Goal: Task Accomplishment & Management: Complete application form

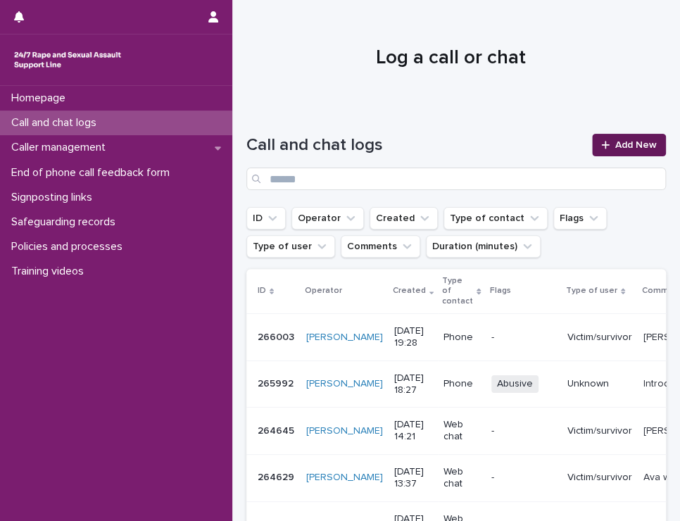
click at [615, 148] on span "Add New" at bounding box center [636, 145] width 42 height 10
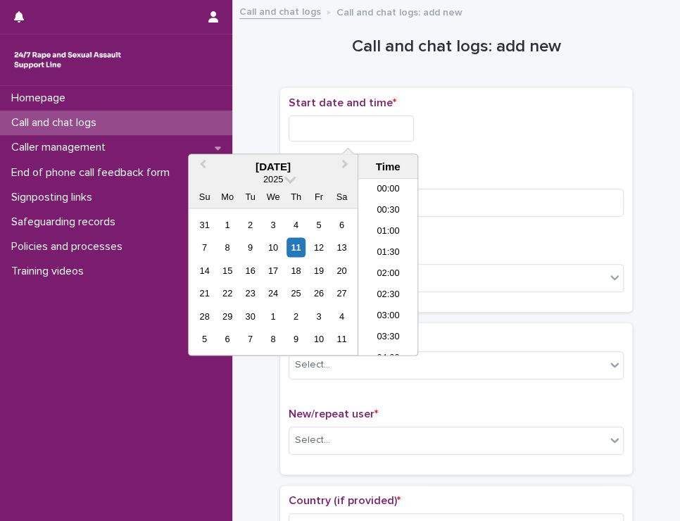
click at [382, 127] on input "text" at bounding box center [351, 128] width 125 height 26
click at [391, 269] on li "20:30" at bounding box center [388, 267] width 60 height 21
click at [369, 128] on input "**********" at bounding box center [351, 128] width 125 height 26
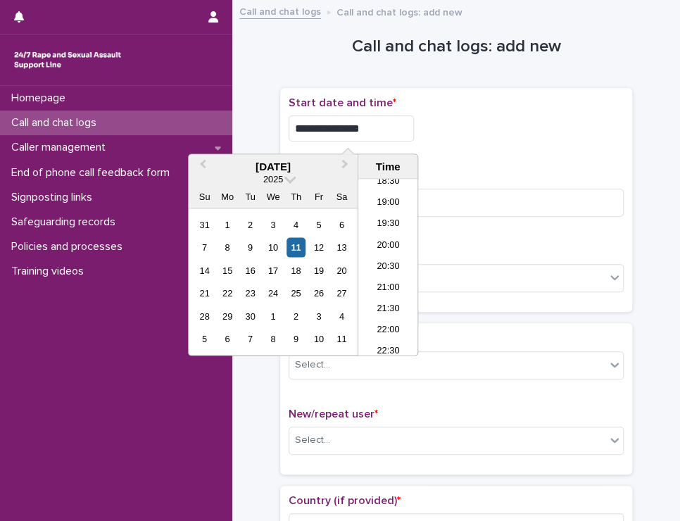
type input "**********"
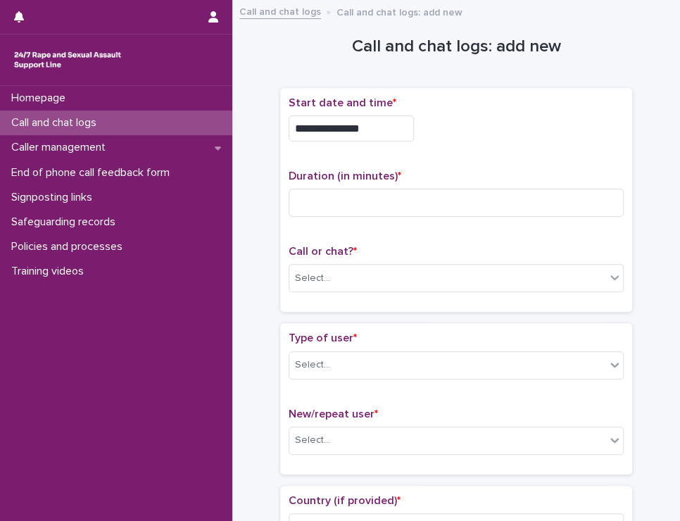
click at [464, 132] on div "**********" at bounding box center [456, 128] width 335 height 26
click at [367, 194] on input at bounding box center [456, 203] width 335 height 28
type input "**"
click at [365, 273] on div "Select..." at bounding box center [447, 278] width 316 height 23
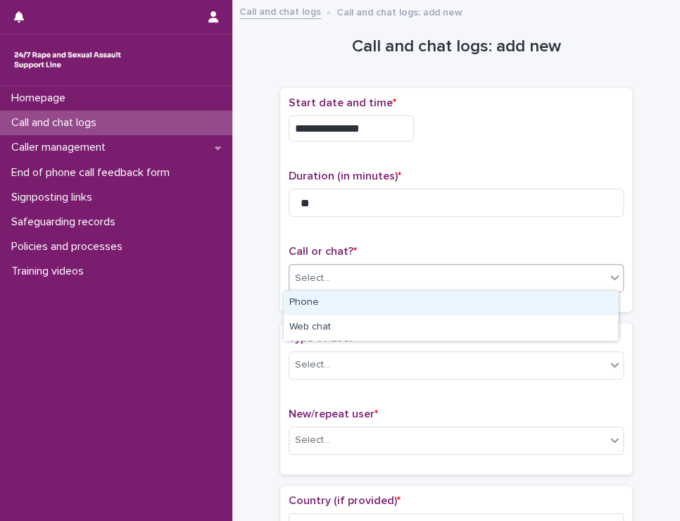
click at [356, 300] on div "Phone" at bounding box center [451, 303] width 334 height 25
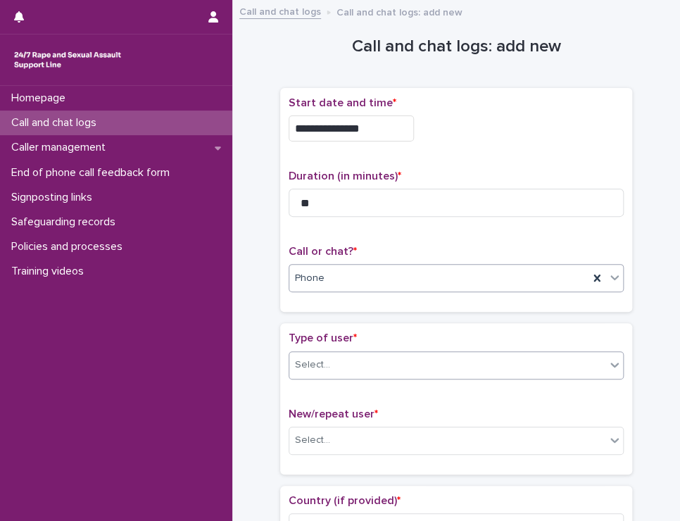
click at [341, 353] on div "Select..." at bounding box center [447, 364] width 316 height 23
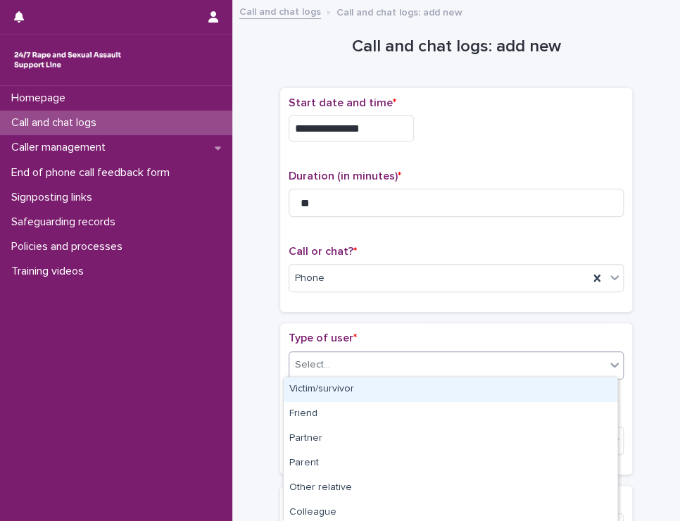
click at [328, 388] on div "Victim/survivor" at bounding box center [451, 389] width 334 height 25
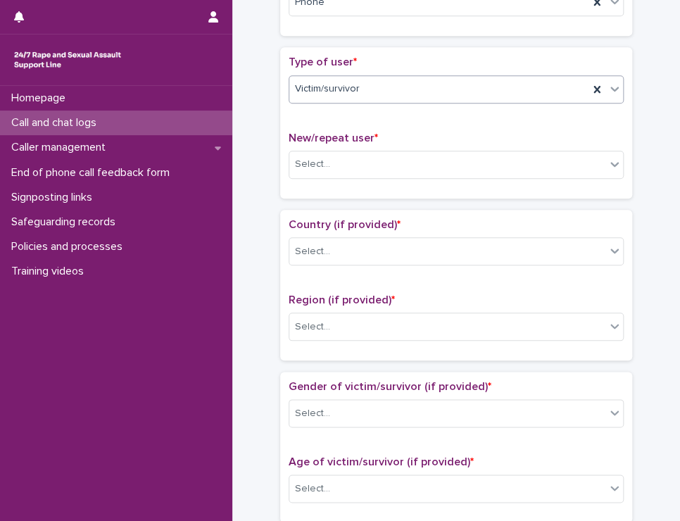
scroll to position [281, 0]
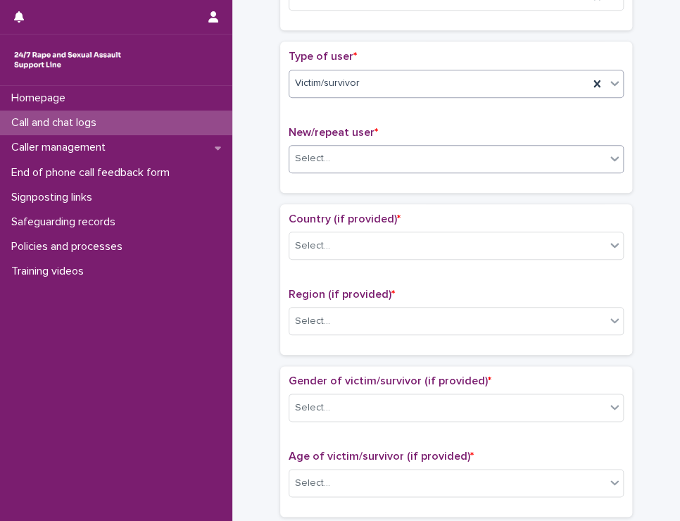
click at [407, 160] on div "Select..." at bounding box center [447, 158] width 316 height 23
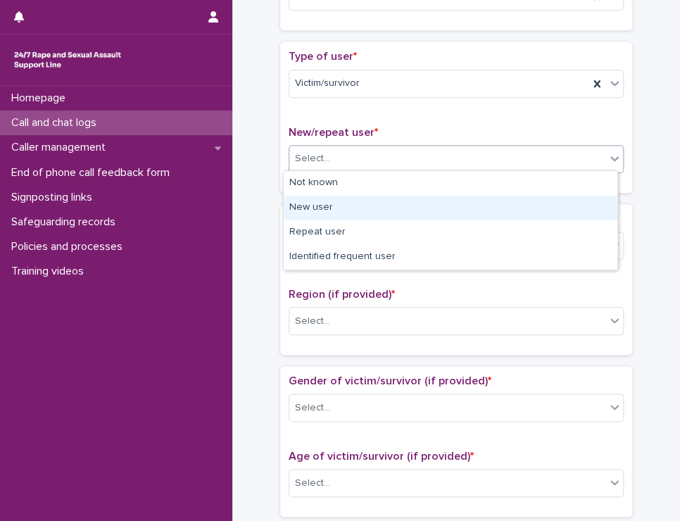
click at [341, 208] on div "New user" at bounding box center [451, 208] width 334 height 25
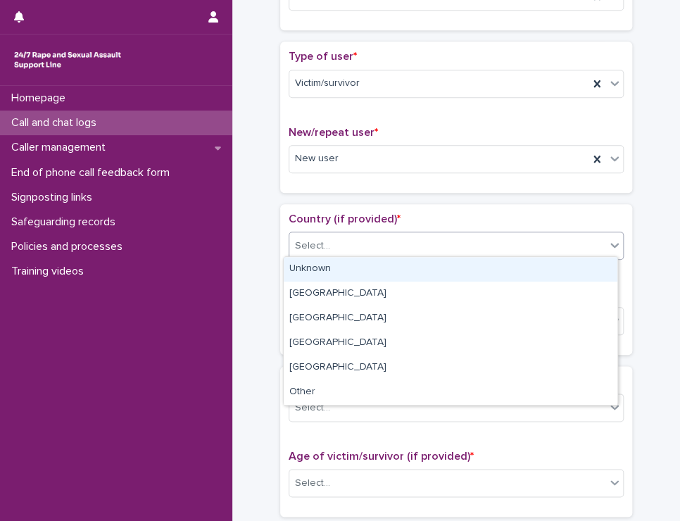
click at [349, 241] on div "Select..." at bounding box center [447, 245] width 316 height 23
click at [348, 266] on div "Unknown" at bounding box center [451, 269] width 334 height 25
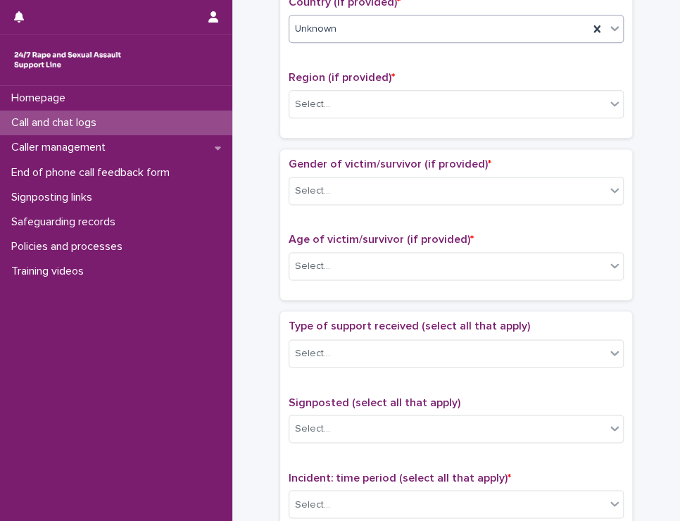
scroll to position [502, 0]
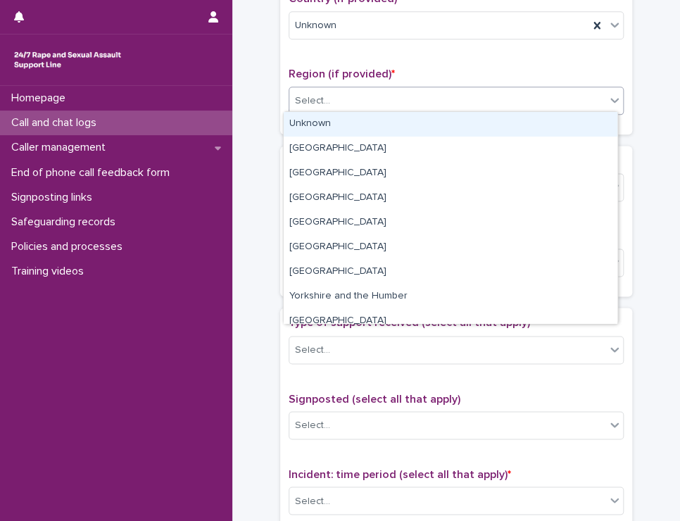
click at [417, 101] on div "Select..." at bounding box center [447, 100] width 316 height 23
click at [341, 129] on div "Unknown" at bounding box center [451, 124] width 334 height 25
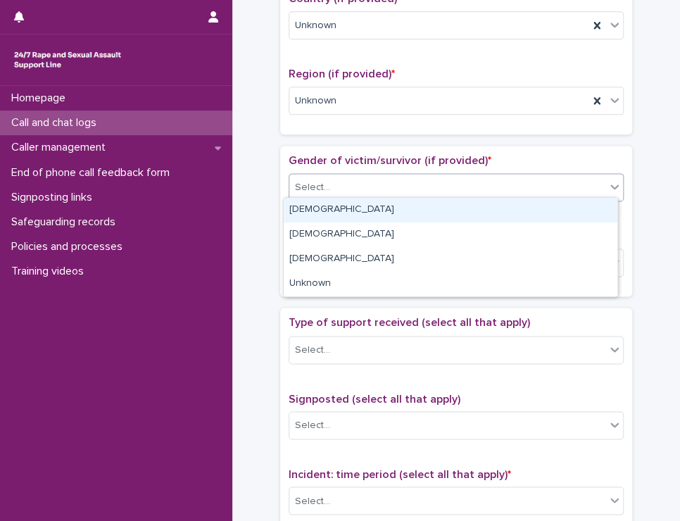
click at [318, 189] on div "Select..." at bounding box center [312, 187] width 35 height 15
click at [317, 208] on div "[DEMOGRAPHIC_DATA]" at bounding box center [451, 210] width 334 height 25
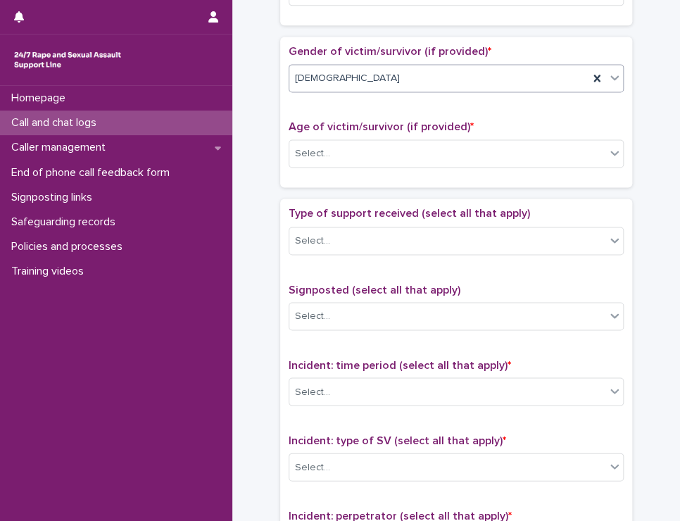
scroll to position [659, 0]
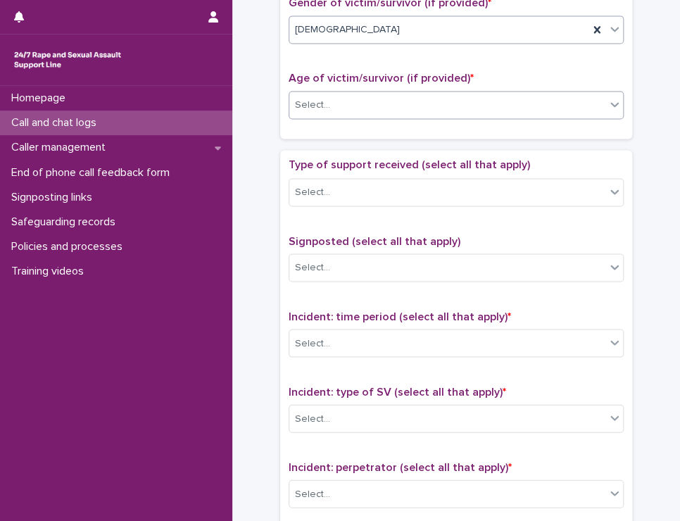
click at [502, 94] on div "Select..." at bounding box center [447, 105] width 316 height 23
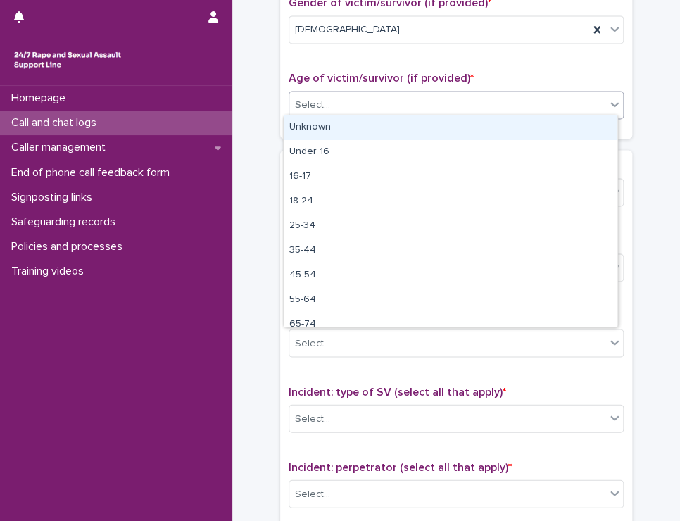
click at [395, 127] on div "Unknown" at bounding box center [451, 127] width 334 height 25
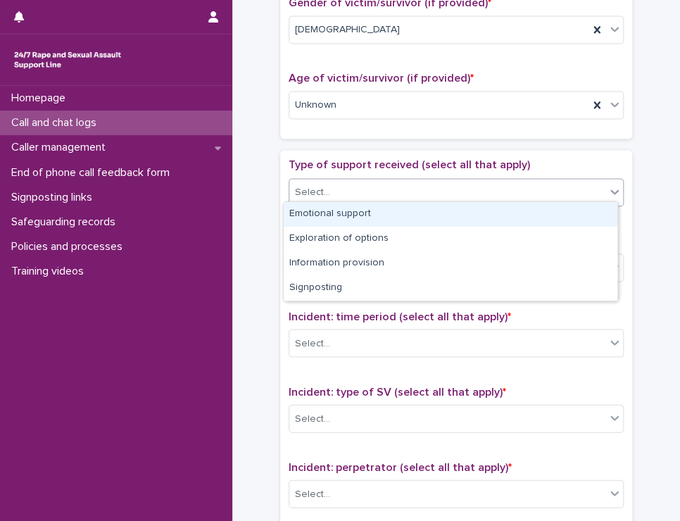
click at [398, 185] on div "Select..." at bounding box center [447, 191] width 316 height 23
click at [390, 215] on div "Emotional support" at bounding box center [451, 214] width 334 height 25
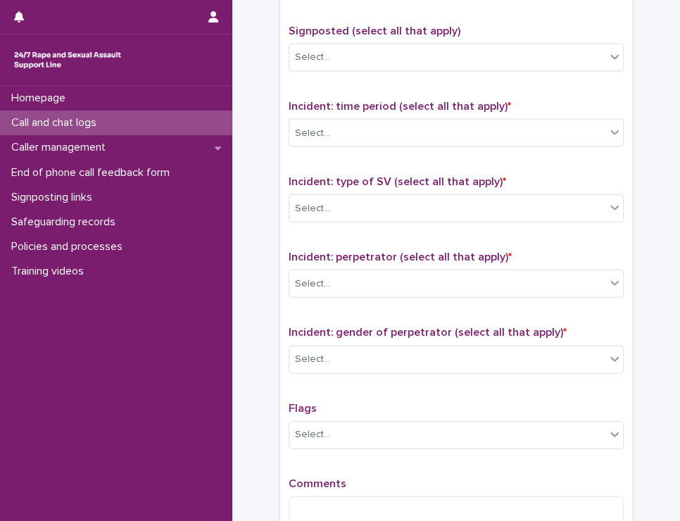
scroll to position [878, 0]
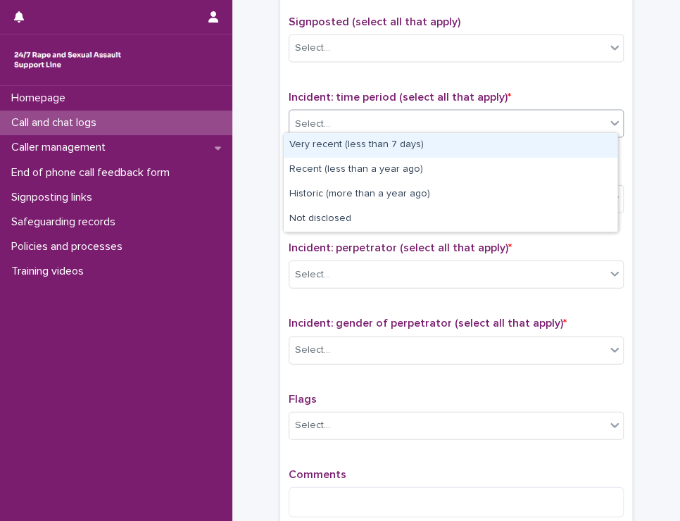
click at [369, 120] on div "Select..." at bounding box center [447, 124] width 316 height 23
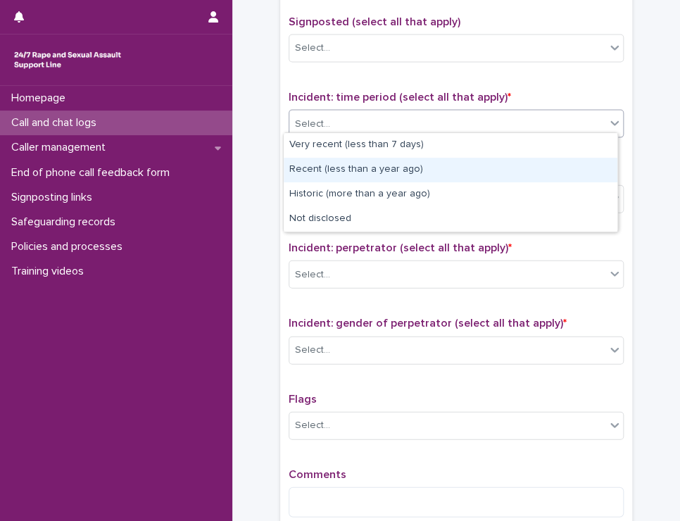
click at [363, 168] on div "Recent (less than a year ago)" at bounding box center [451, 170] width 334 height 25
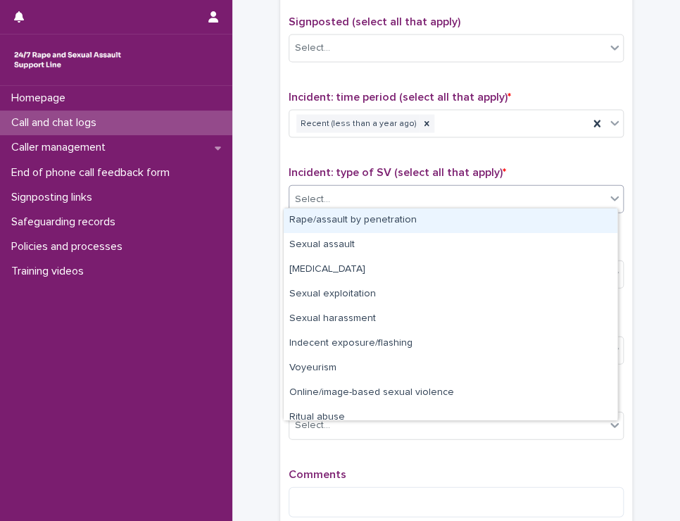
click at [353, 197] on div "Select..." at bounding box center [447, 199] width 316 height 23
click at [352, 217] on div "Rape/assault by penetration" at bounding box center [451, 220] width 334 height 25
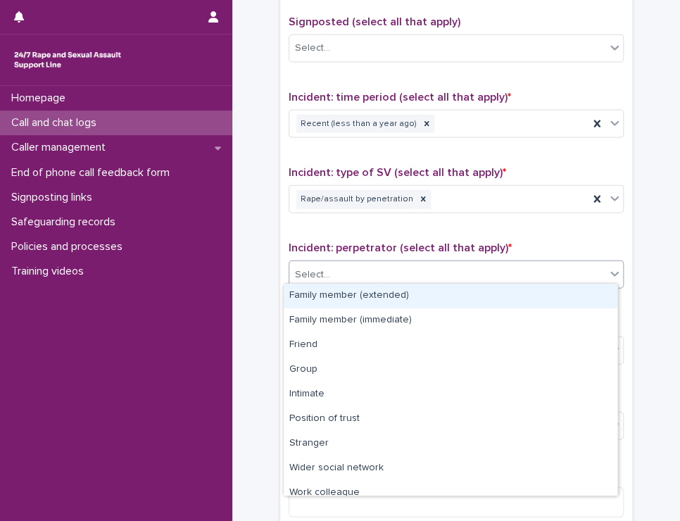
click at [346, 272] on div "Select..." at bounding box center [447, 274] width 316 height 23
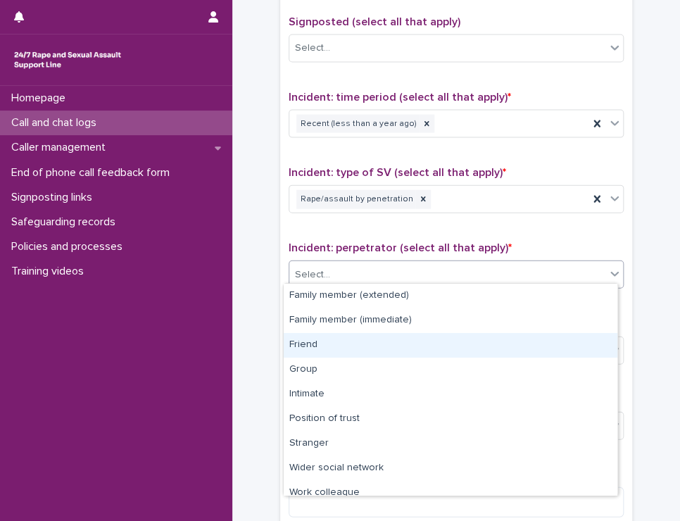
scroll to position [59, 0]
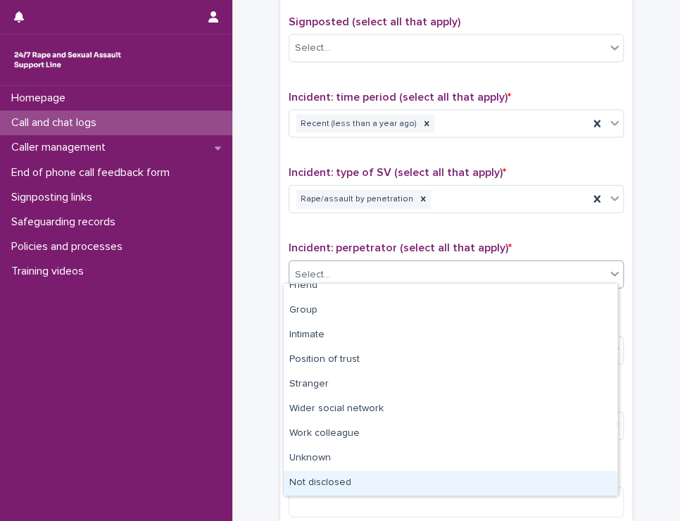
click at [401, 476] on div "Not disclosed" at bounding box center [451, 483] width 334 height 25
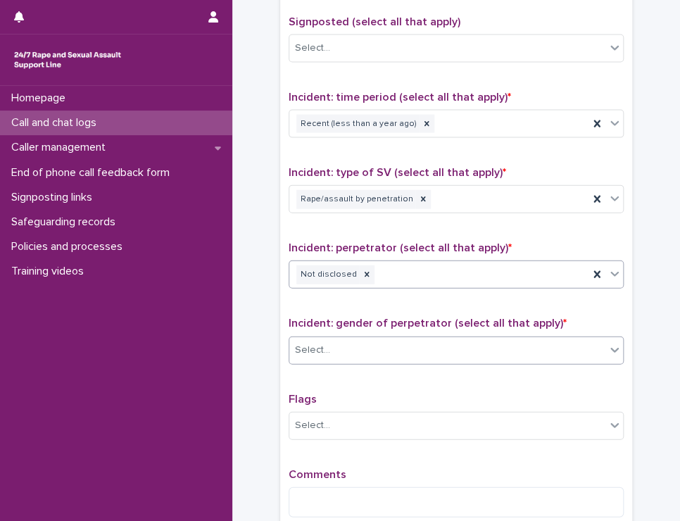
click at [408, 347] on div "Select..." at bounding box center [447, 349] width 316 height 23
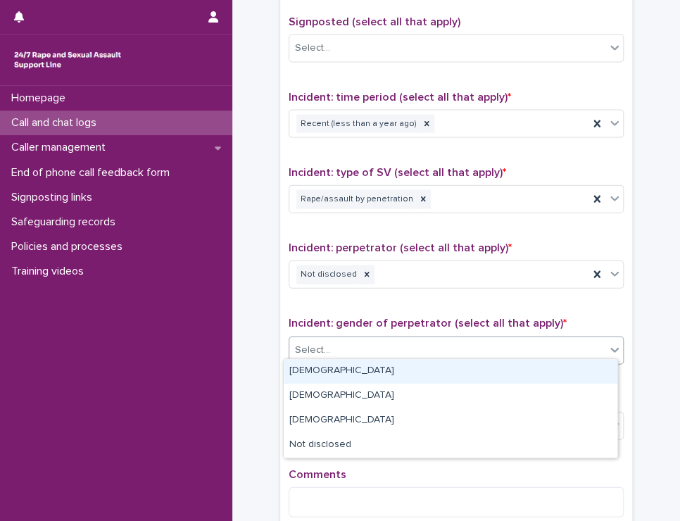
click at [398, 374] on div "[DEMOGRAPHIC_DATA]" at bounding box center [451, 371] width 334 height 25
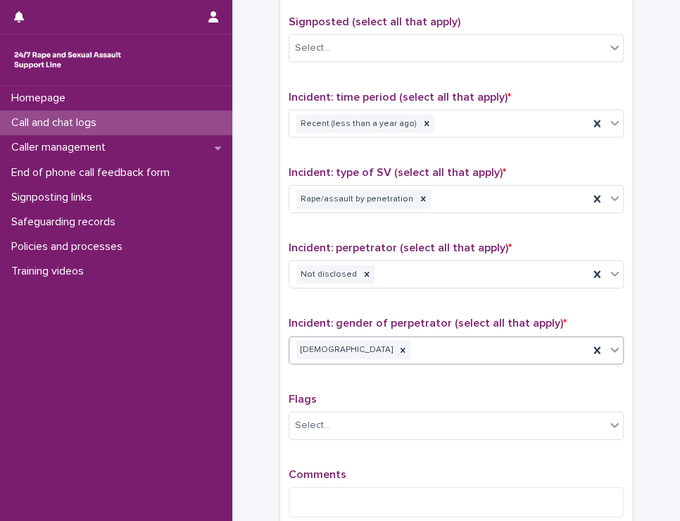
scroll to position [1032, 0]
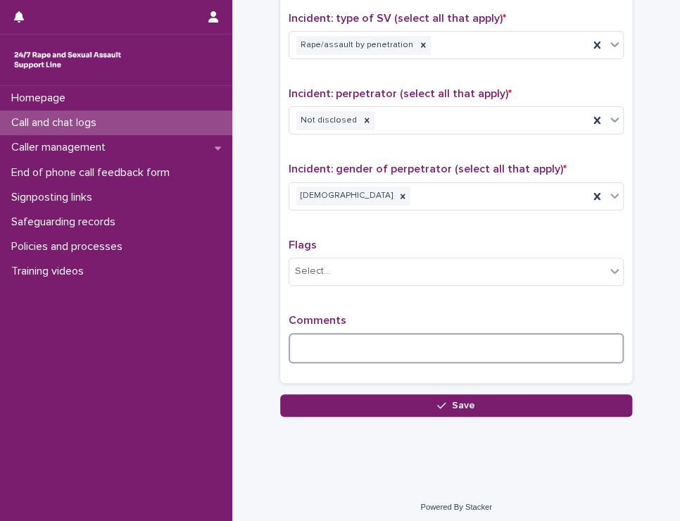
click at [335, 333] on textarea at bounding box center [456, 348] width 335 height 30
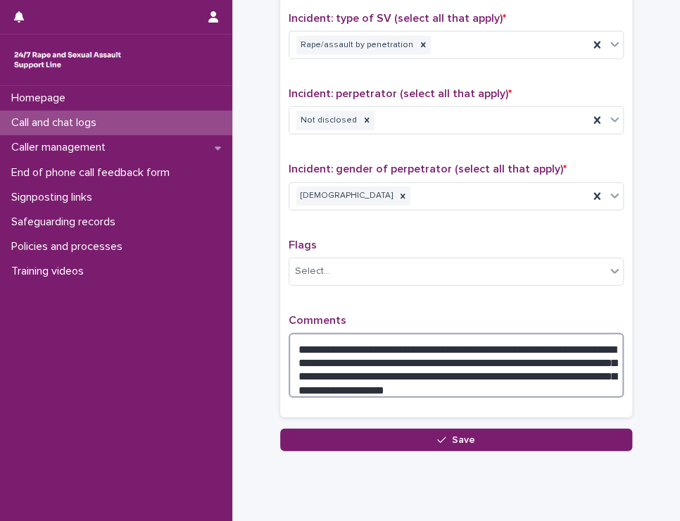
click at [319, 342] on textarea "**********" at bounding box center [456, 365] width 335 height 65
click at [327, 343] on textarea "**********" at bounding box center [456, 365] width 335 height 65
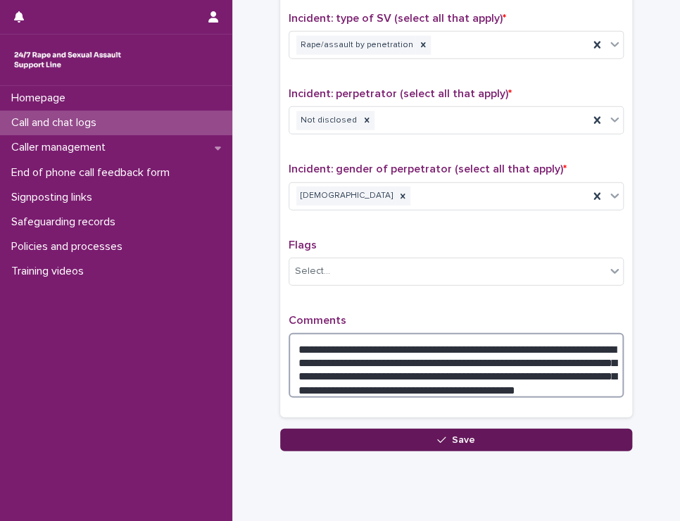
type textarea "**********"
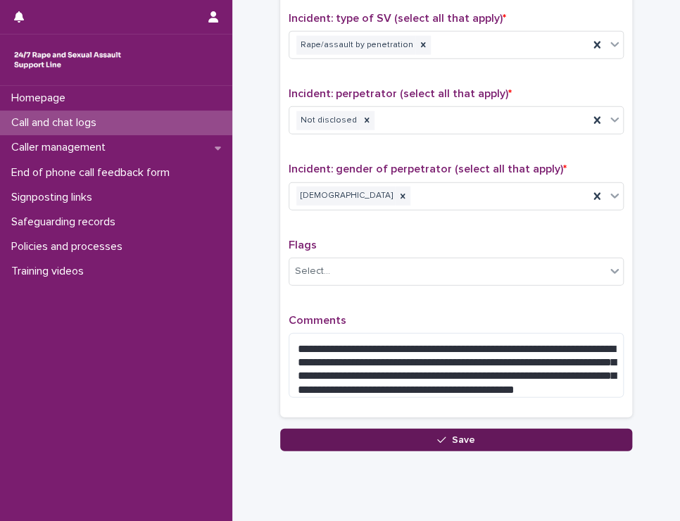
click at [450, 429] on button "Save" at bounding box center [456, 440] width 352 height 23
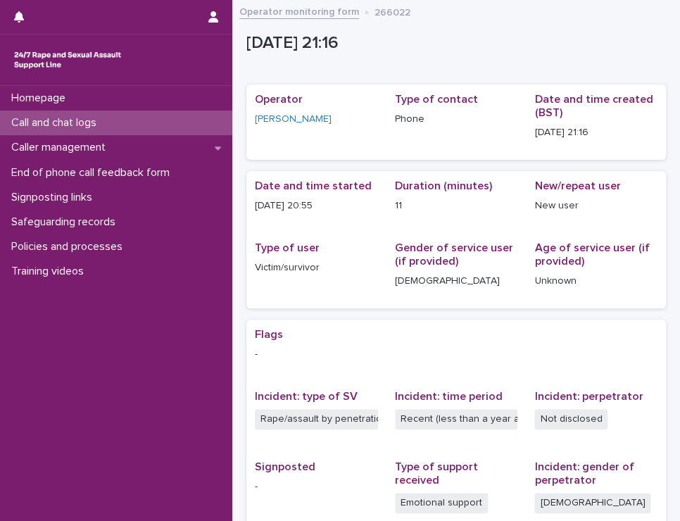
click at [81, 123] on p "Call and chat logs" at bounding box center [57, 122] width 102 height 13
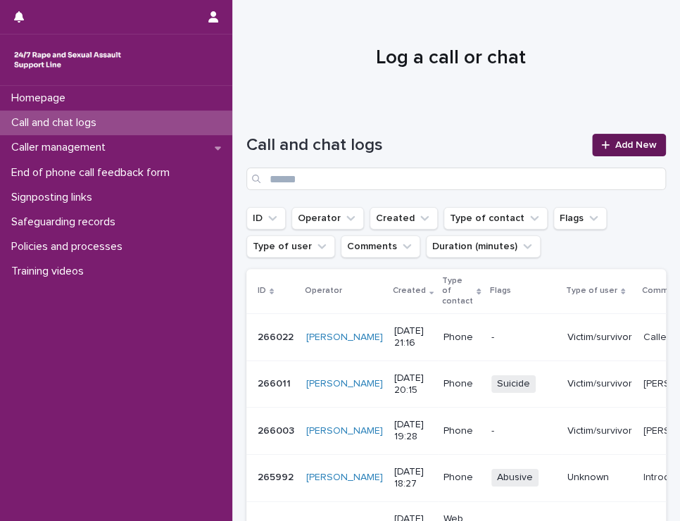
click at [629, 146] on span "Add New" at bounding box center [636, 145] width 42 height 10
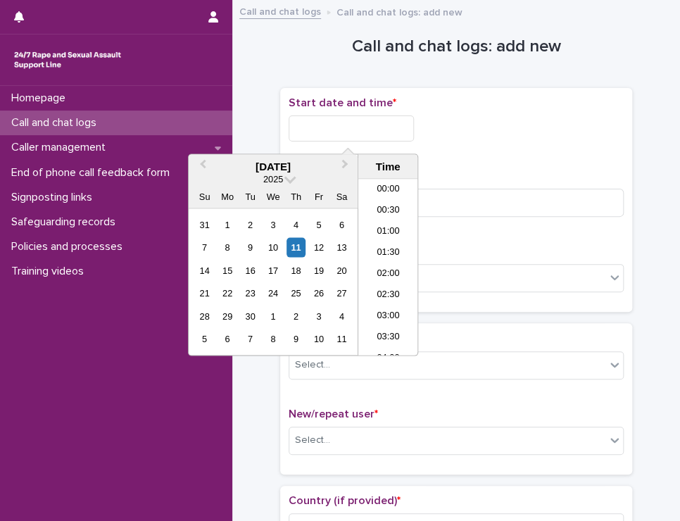
click at [325, 129] on input "text" at bounding box center [351, 128] width 125 height 26
click at [392, 265] on li "21:00" at bounding box center [388, 267] width 60 height 21
click at [374, 129] on input "**********" at bounding box center [351, 128] width 125 height 26
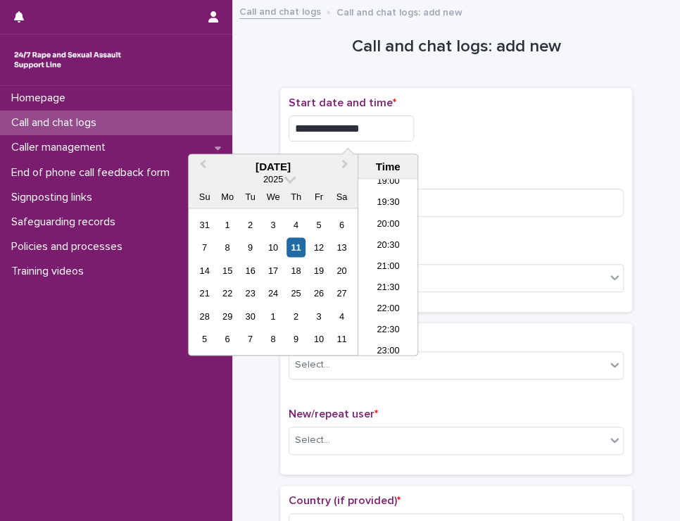
type input "**********"
click at [489, 126] on div "**********" at bounding box center [456, 128] width 335 height 26
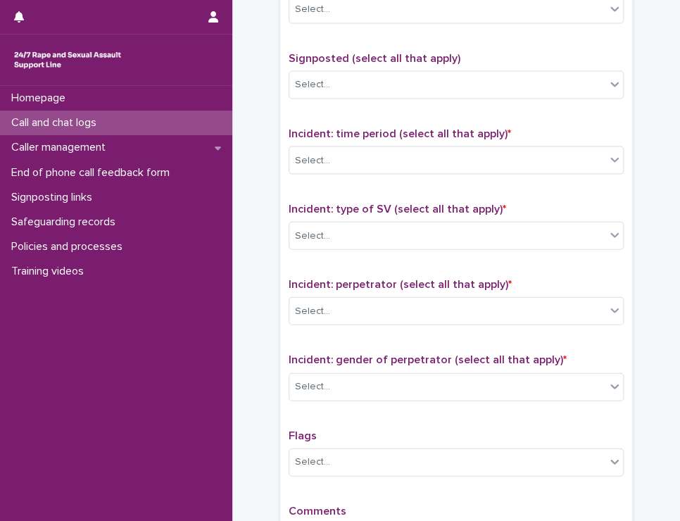
scroll to position [1032, 0]
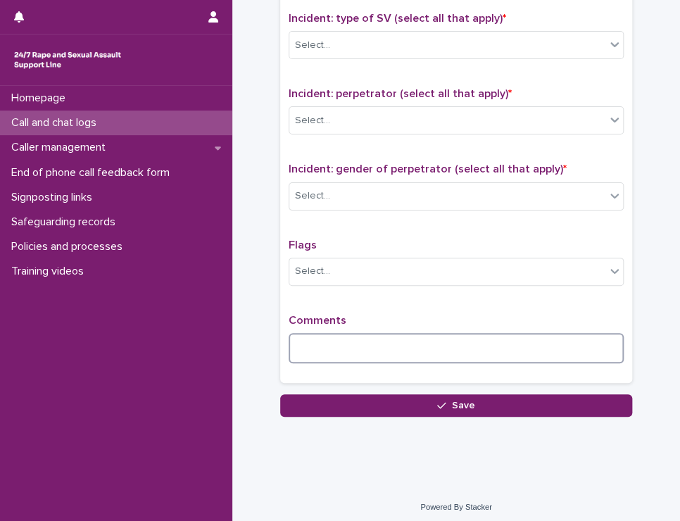
click at [305, 340] on textarea at bounding box center [456, 348] width 335 height 30
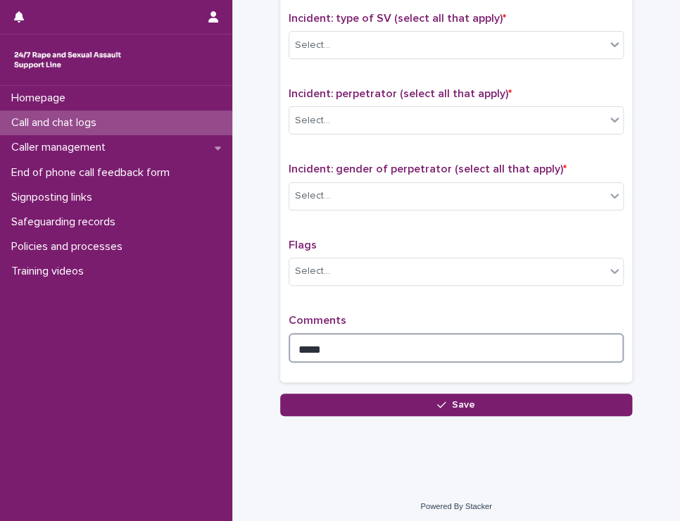
click at [335, 340] on textarea "*****" at bounding box center [456, 348] width 335 height 30
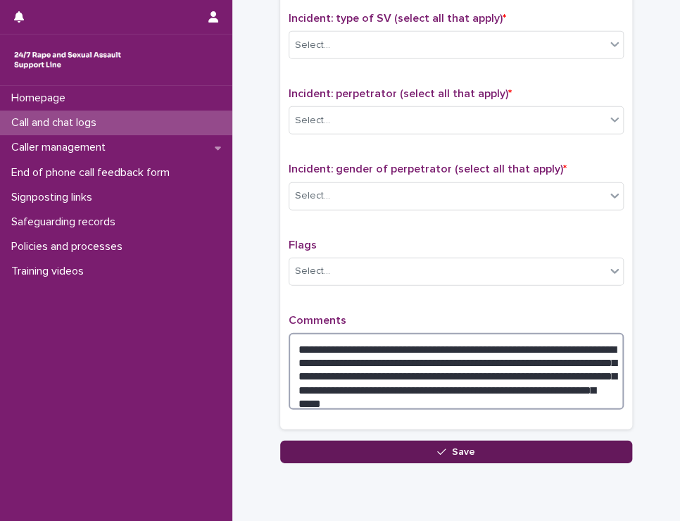
type textarea "**********"
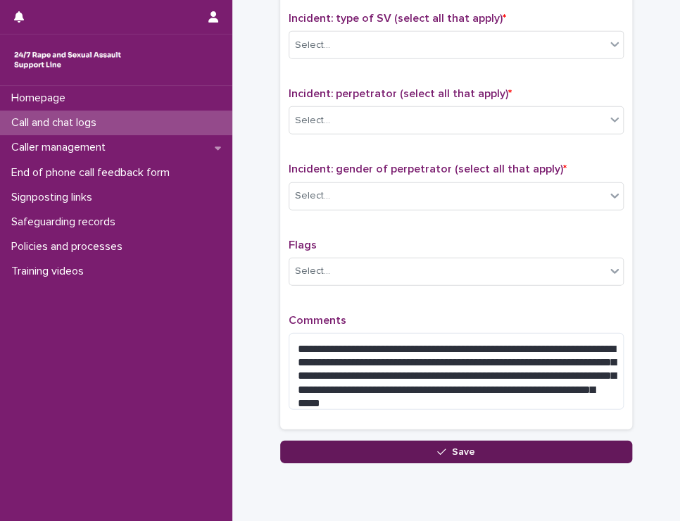
click at [477, 449] on button "Save" at bounding box center [456, 452] width 352 height 23
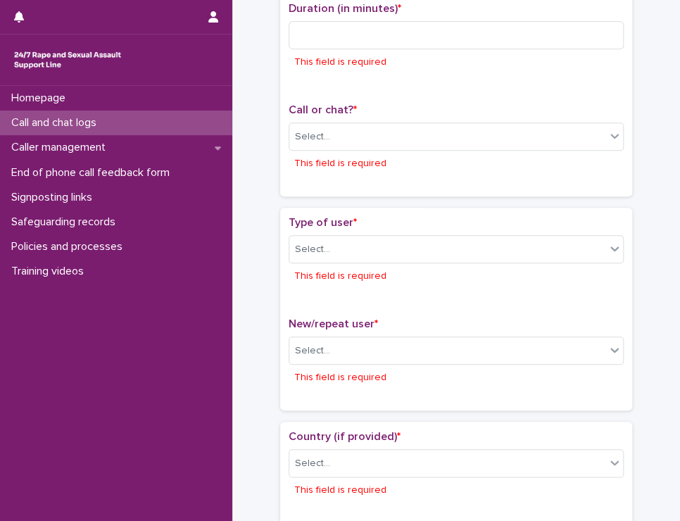
scroll to position [0, 0]
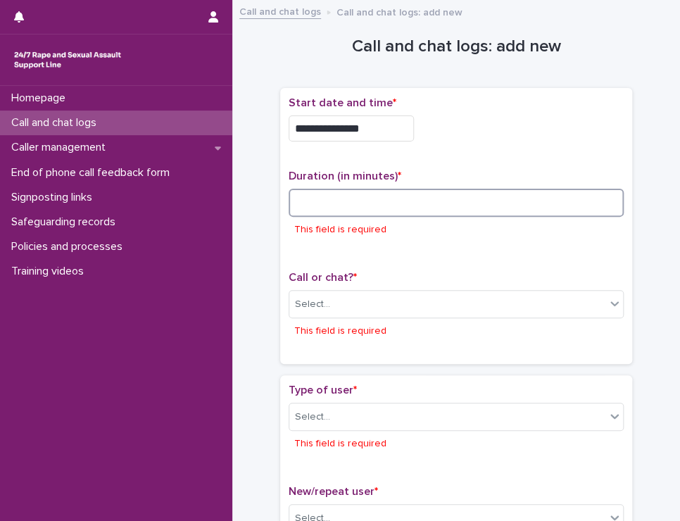
click at [400, 202] on input at bounding box center [456, 203] width 335 height 28
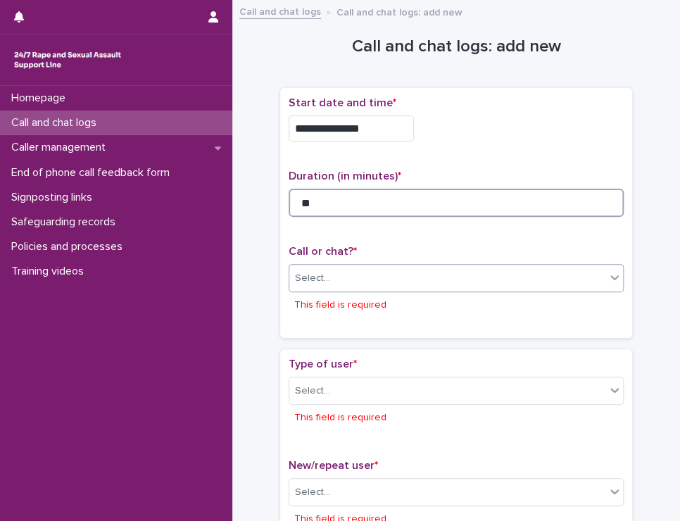
type input "**"
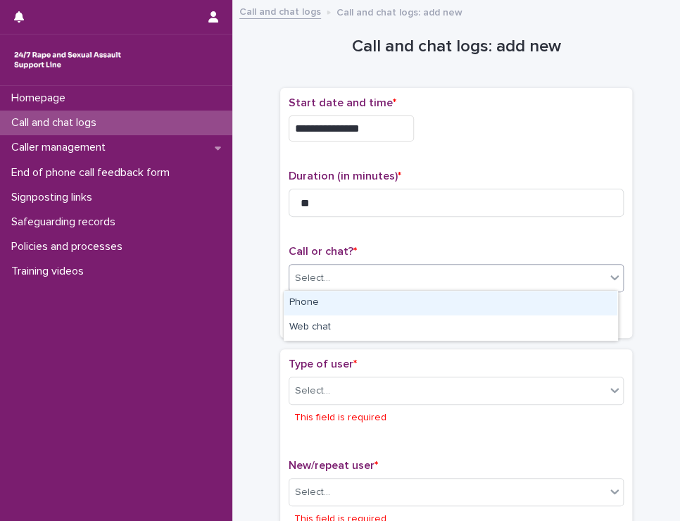
click at [403, 277] on div "Select..." at bounding box center [447, 278] width 316 height 23
click at [368, 300] on div "Phone" at bounding box center [451, 303] width 334 height 25
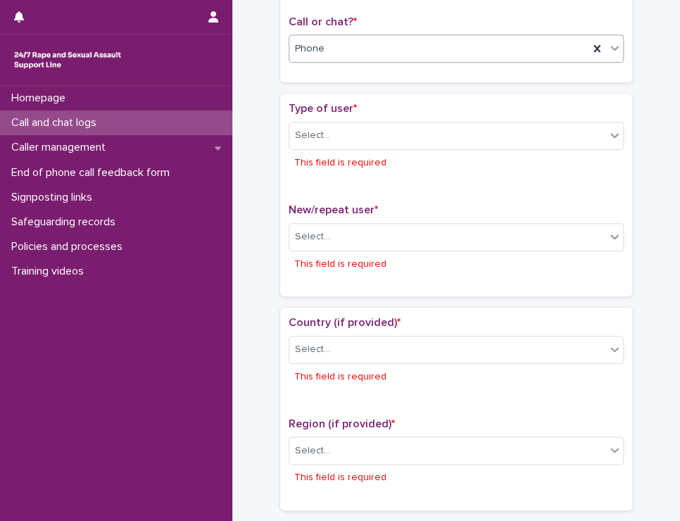
scroll to position [257, 0]
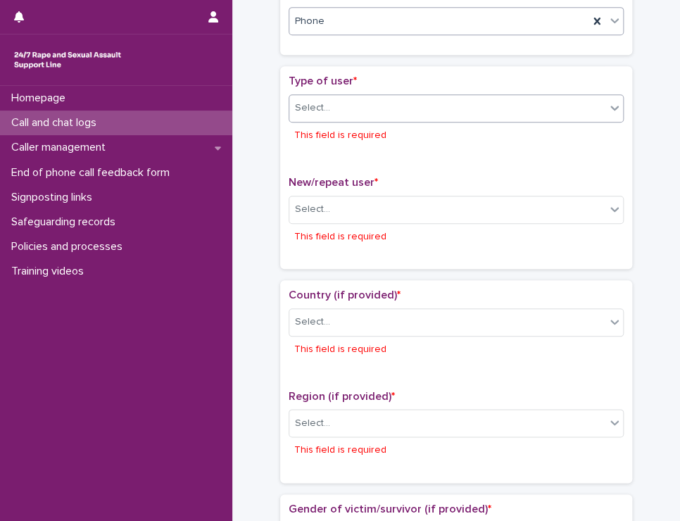
click at [369, 109] on div "Select..." at bounding box center [447, 107] width 316 height 23
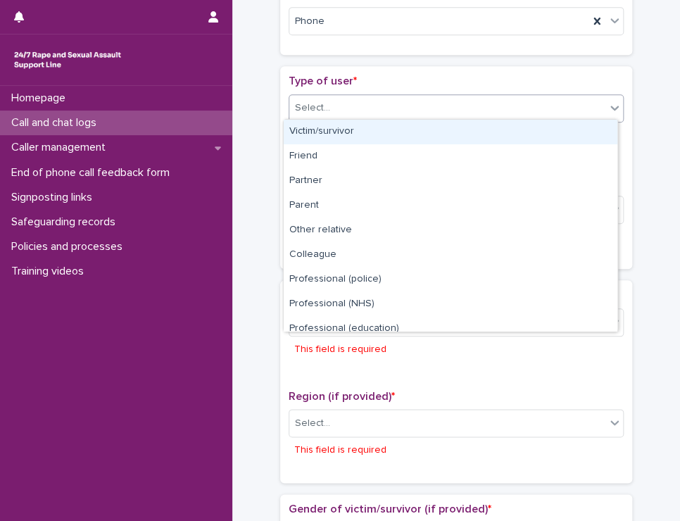
click at [363, 128] on div "Victim/survivor" at bounding box center [451, 132] width 334 height 25
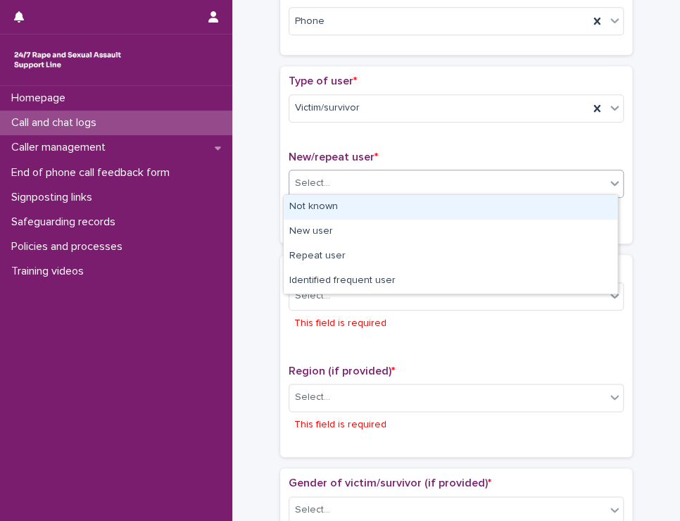
click at [368, 180] on div "Select..." at bounding box center [447, 183] width 316 height 23
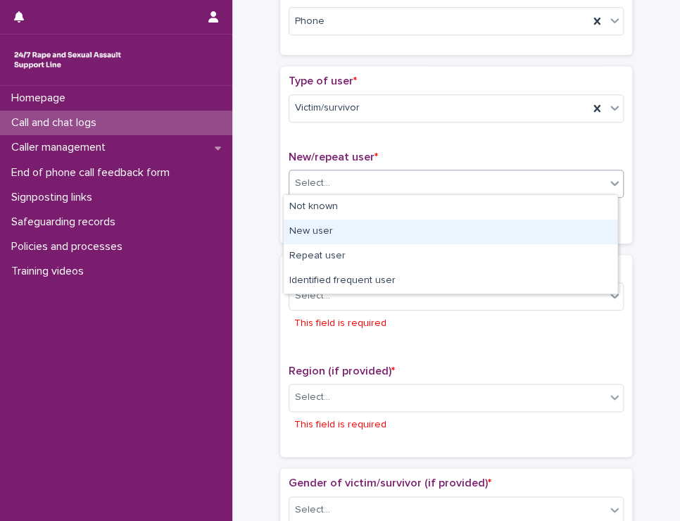
click at [370, 229] on div "New user" at bounding box center [451, 232] width 334 height 25
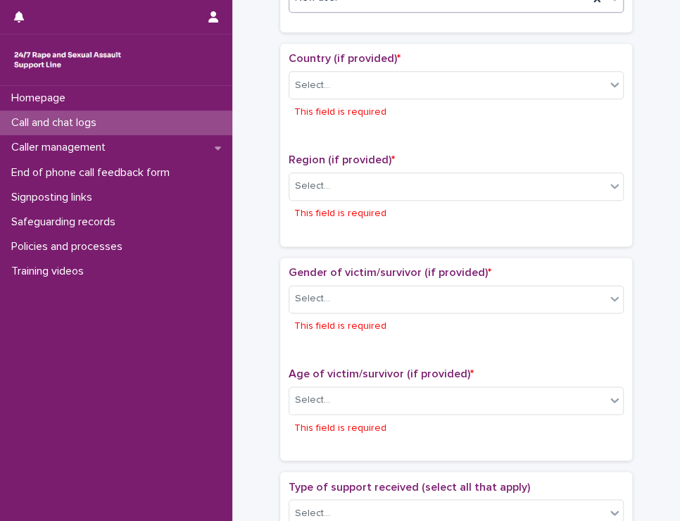
scroll to position [403, 0]
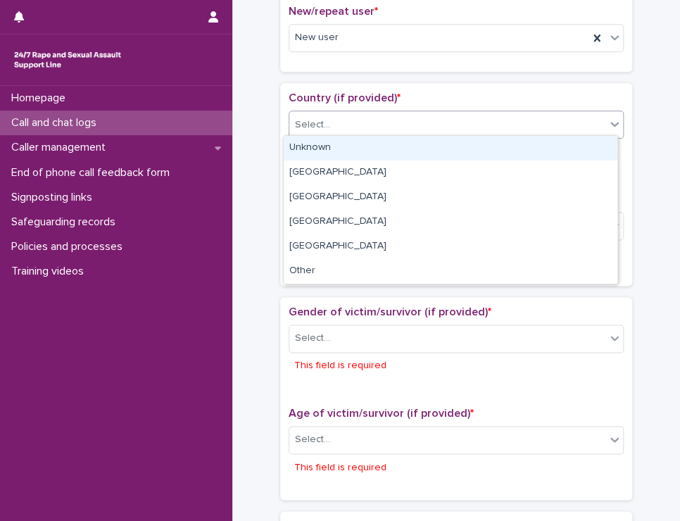
click at [398, 120] on div "Select..." at bounding box center [447, 124] width 316 height 23
click at [355, 151] on div "Unknown" at bounding box center [451, 148] width 334 height 25
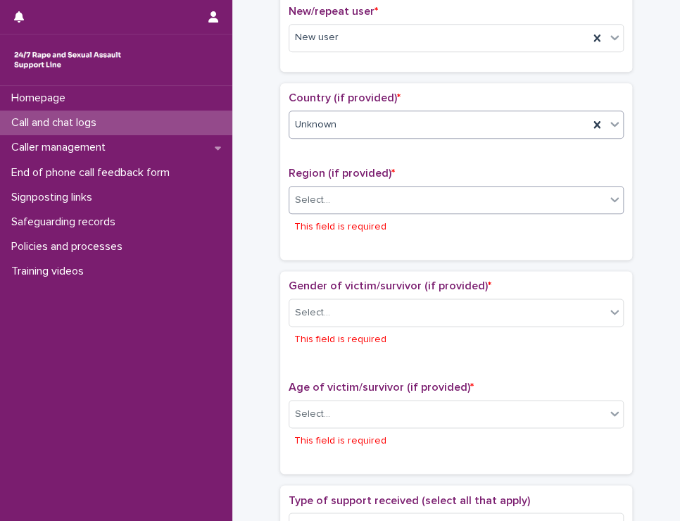
scroll to position [389, 0]
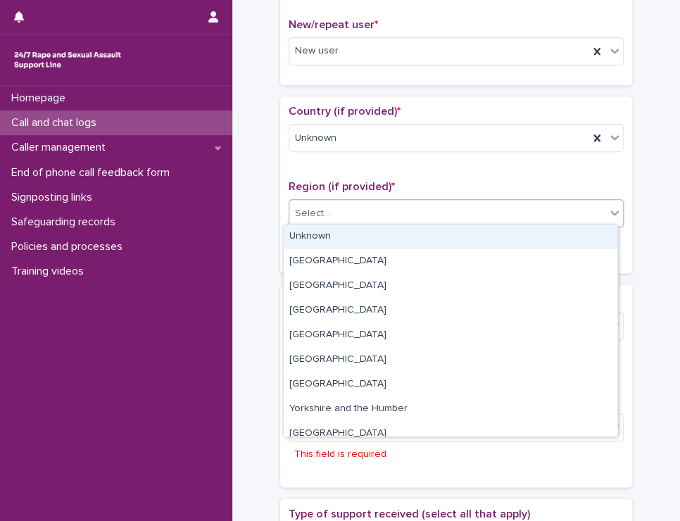
click at [376, 210] on div "Select..." at bounding box center [447, 213] width 316 height 23
click at [354, 239] on div "Unknown" at bounding box center [451, 236] width 334 height 25
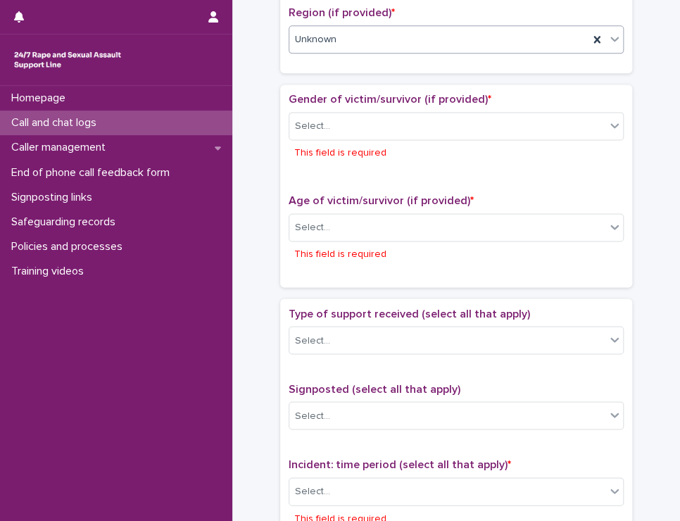
scroll to position [575, 0]
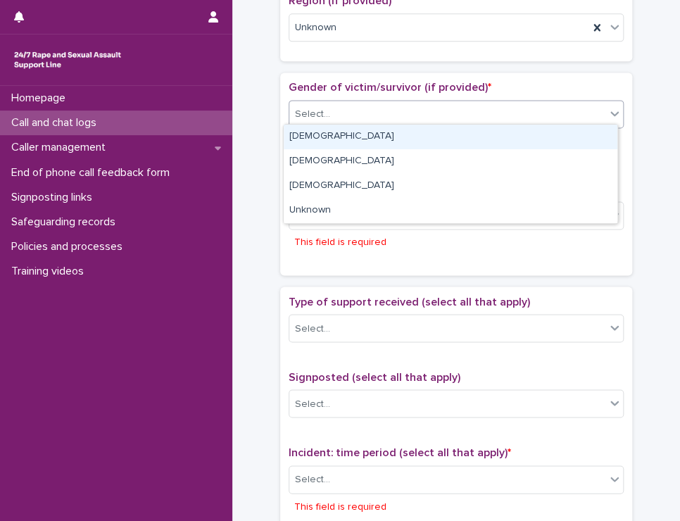
click at [379, 103] on div "Select..." at bounding box center [447, 114] width 316 height 23
click at [361, 133] on div "[DEMOGRAPHIC_DATA]" at bounding box center [451, 137] width 334 height 25
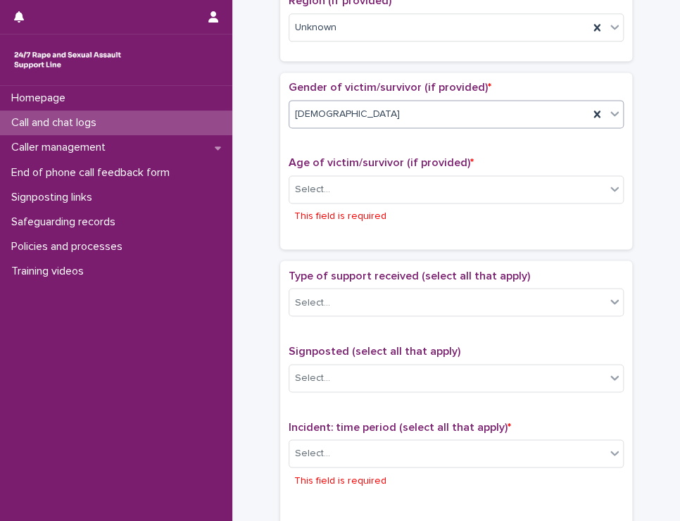
scroll to position [562, 0]
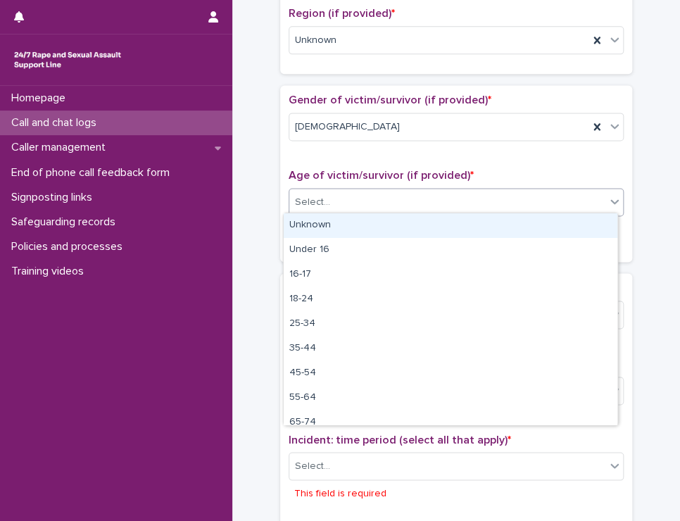
click at [450, 208] on div "Select..." at bounding box center [447, 202] width 316 height 23
click at [456, 222] on div "Unknown" at bounding box center [451, 225] width 334 height 25
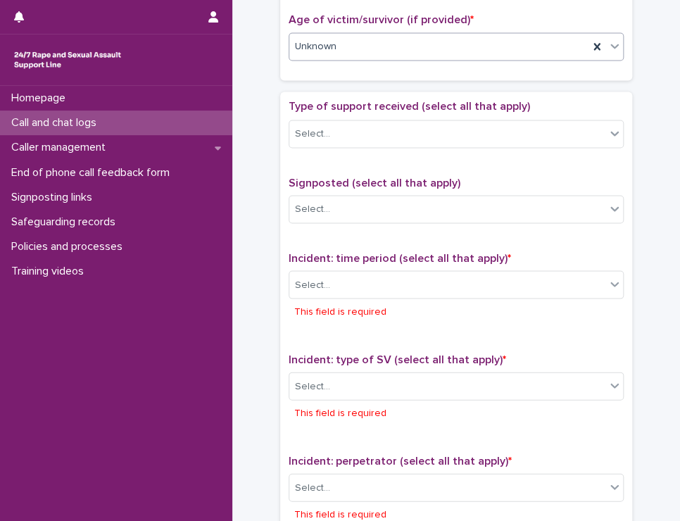
scroll to position [751, 0]
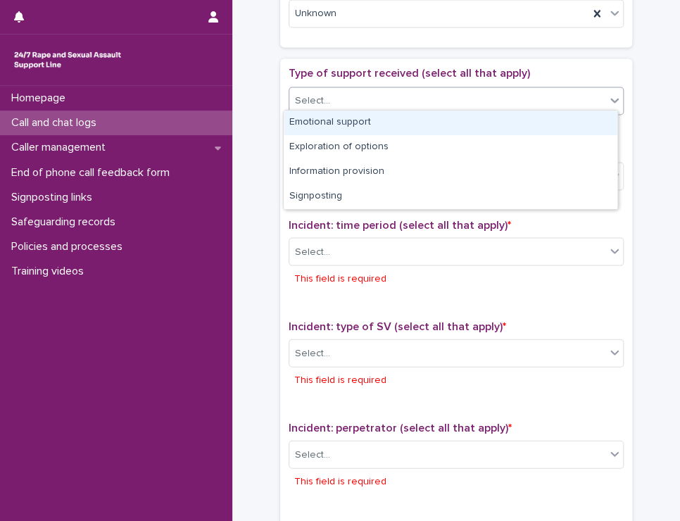
click at [381, 108] on div "Select..." at bounding box center [456, 101] width 335 height 28
click at [343, 120] on div "Emotional support" at bounding box center [451, 122] width 334 height 25
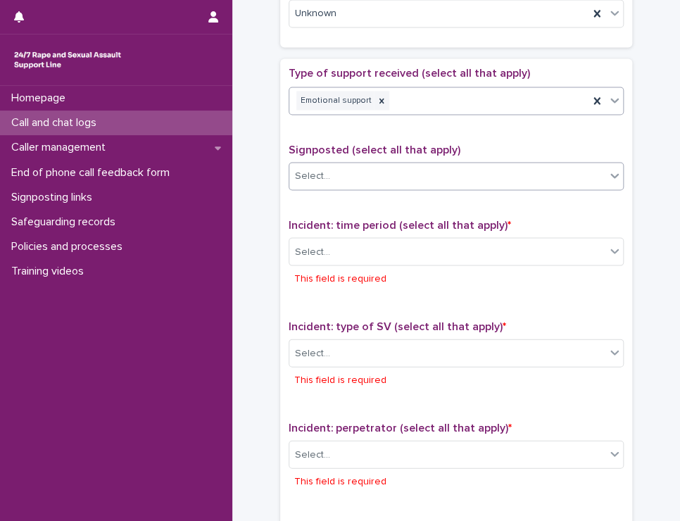
click at [365, 170] on div "Select..." at bounding box center [447, 175] width 316 height 23
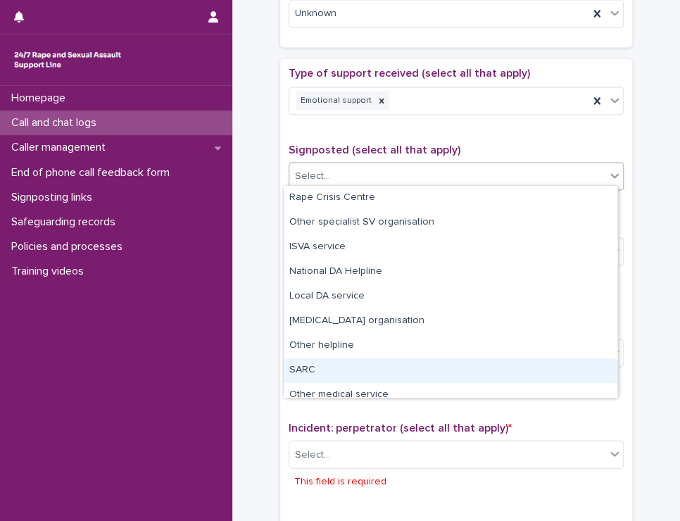
click at [375, 364] on div "SARC" at bounding box center [451, 370] width 334 height 25
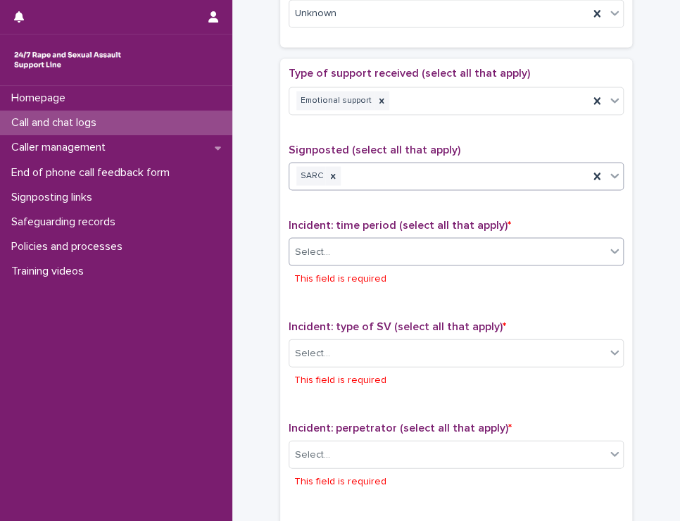
click at [400, 251] on div "Select..." at bounding box center [447, 251] width 316 height 23
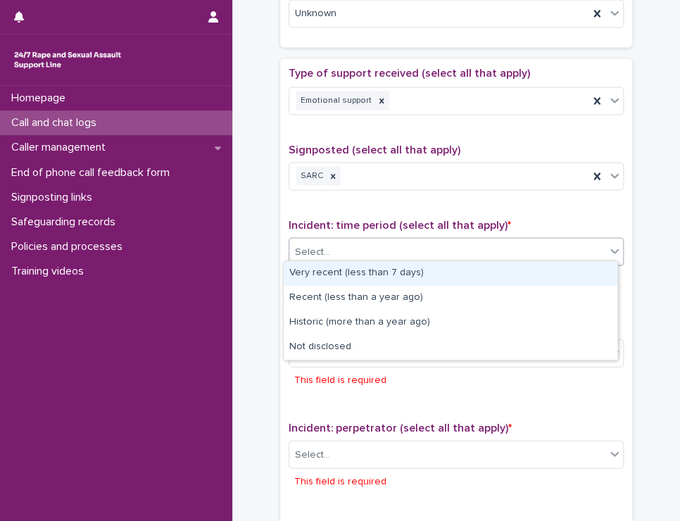
click at [392, 270] on div "Very recent (less than 7 days)" at bounding box center [451, 273] width 334 height 25
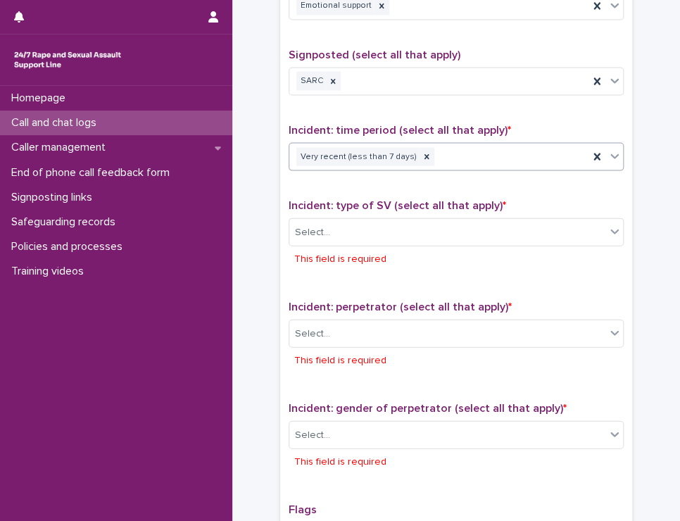
scroll to position [855, 0]
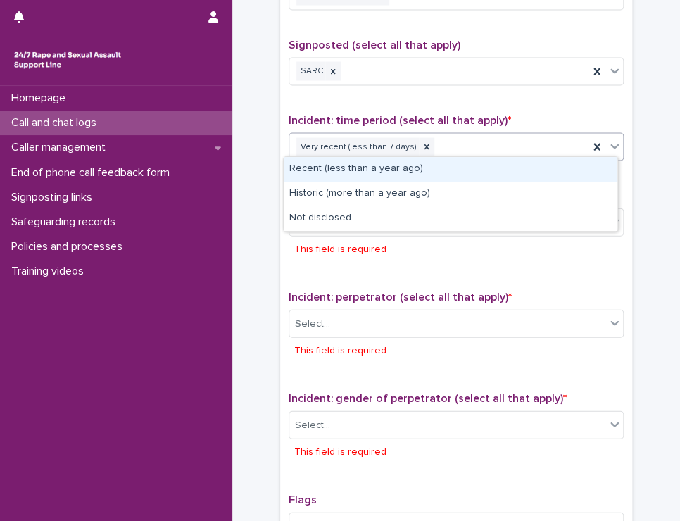
click at [479, 144] on div "Very recent (less than 7 days)" at bounding box center [438, 147] width 299 height 25
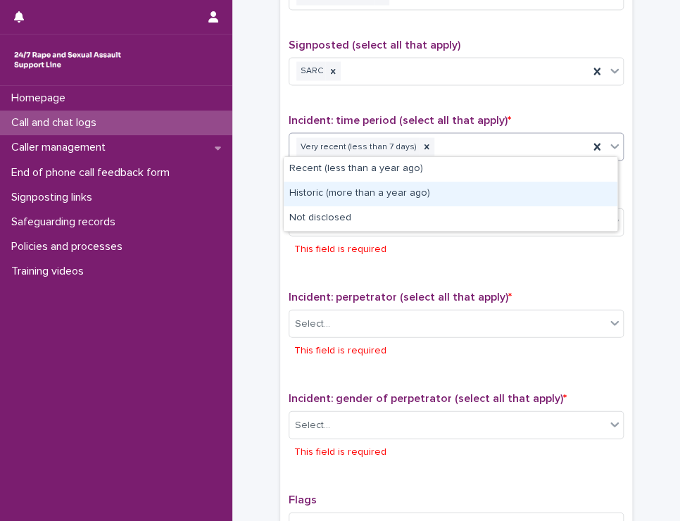
click at [407, 196] on div "Historic (more than a year ago)" at bounding box center [451, 194] width 334 height 25
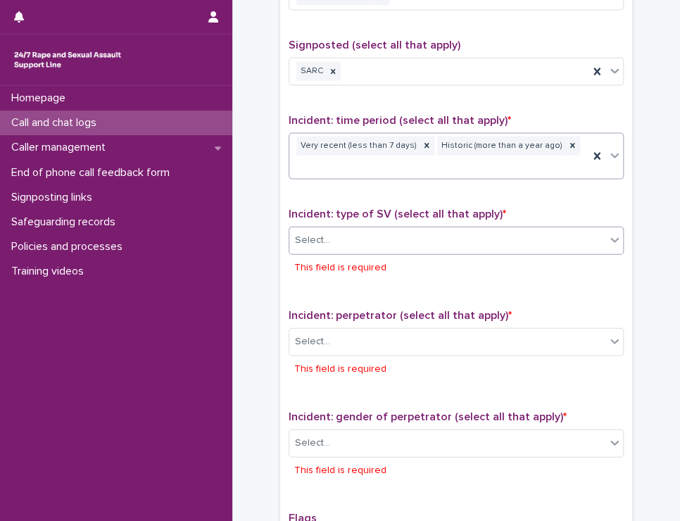
click at [386, 229] on div "Select..." at bounding box center [447, 240] width 316 height 23
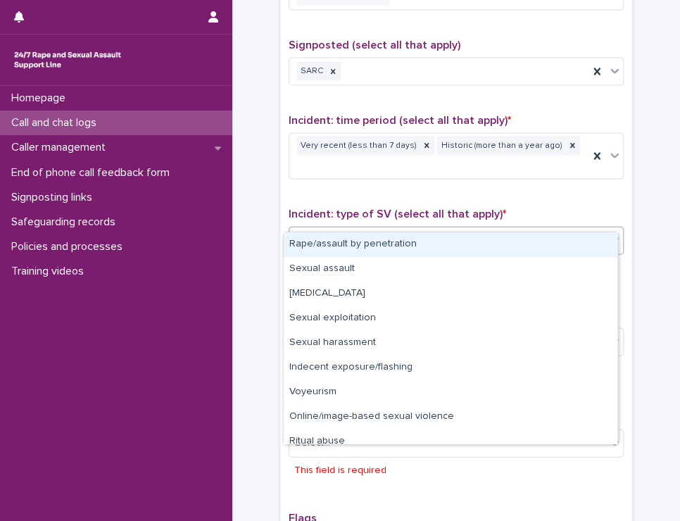
click at [381, 248] on div "Rape/assault by penetration" at bounding box center [451, 244] width 334 height 25
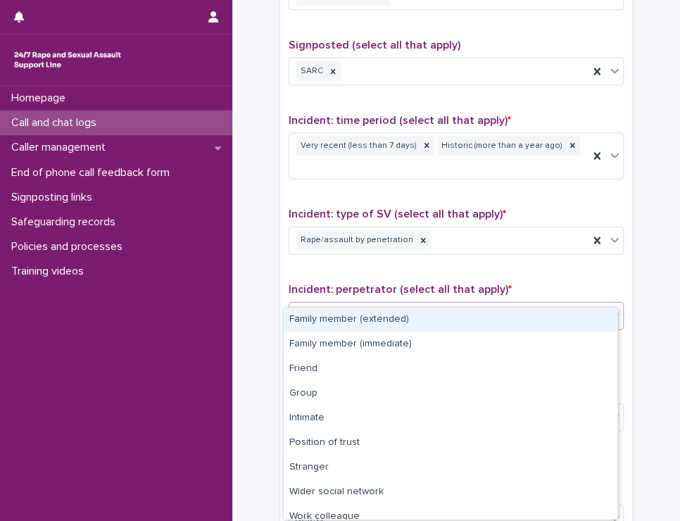
click at [398, 305] on div "Select..." at bounding box center [447, 316] width 316 height 23
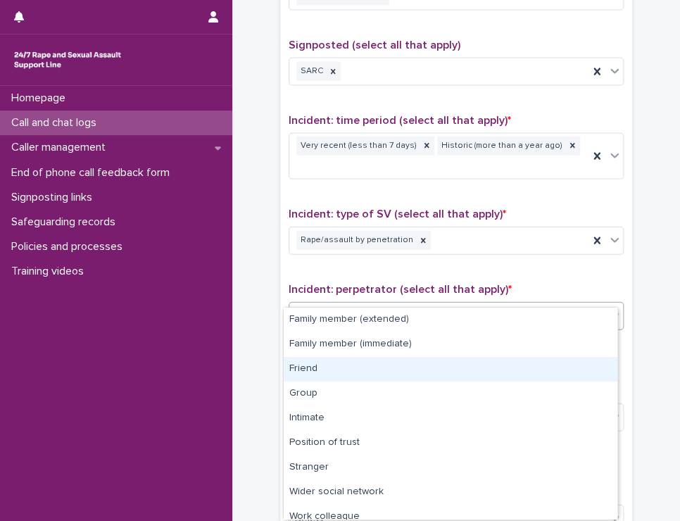
click at [336, 367] on div "Friend" at bounding box center [451, 369] width 334 height 25
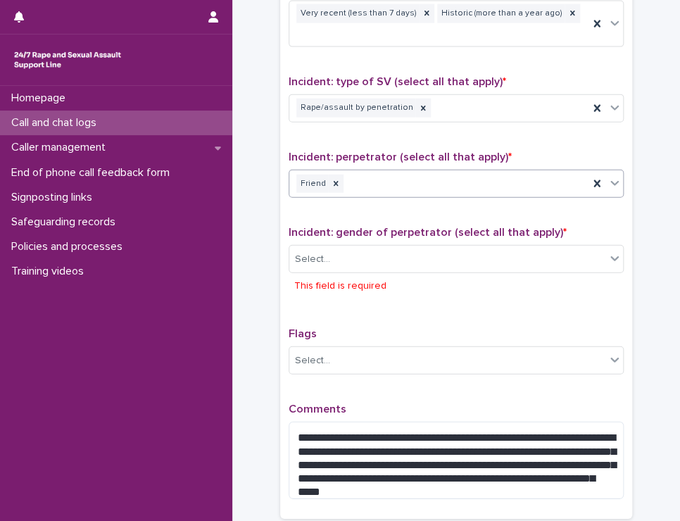
scroll to position [1038, 0]
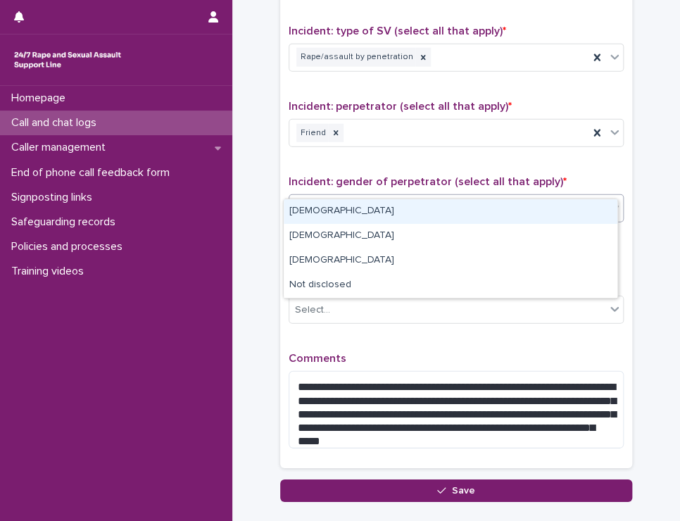
click at [312, 197] on div "Select..." at bounding box center [447, 208] width 316 height 23
click at [312, 213] on div "[DEMOGRAPHIC_DATA]" at bounding box center [451, 211] width 334 height 25
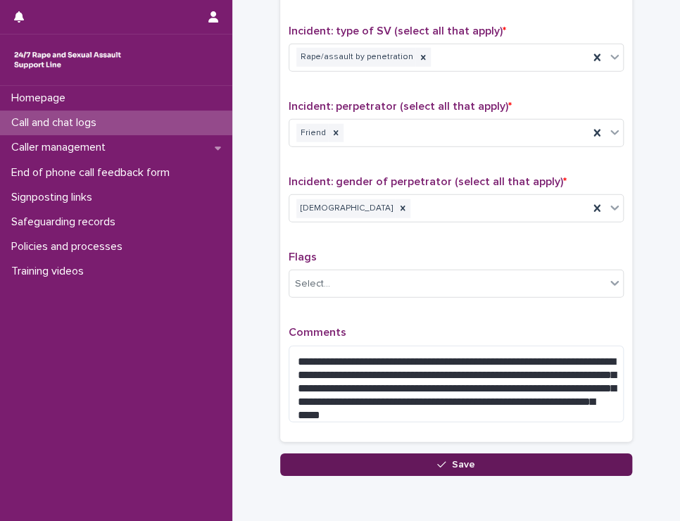
click at [395, 453] on button "Save" at bounding box center [456, 464] width 352 height 23
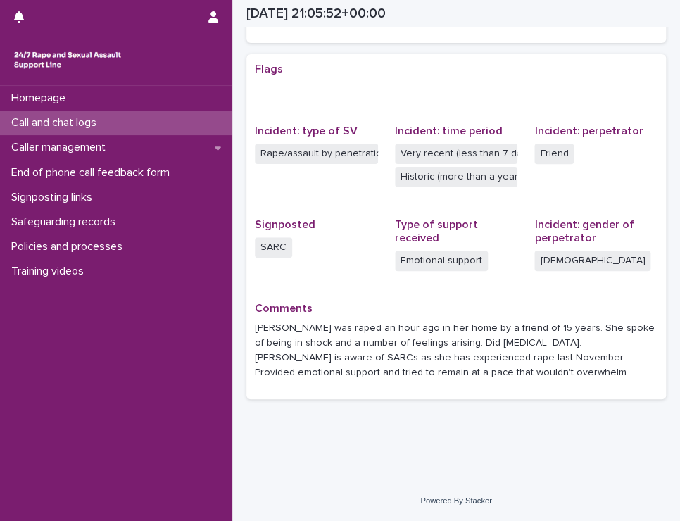
scroll to position [265, 0]
